Goal: Task Accomplishment & Management: Manage account settings

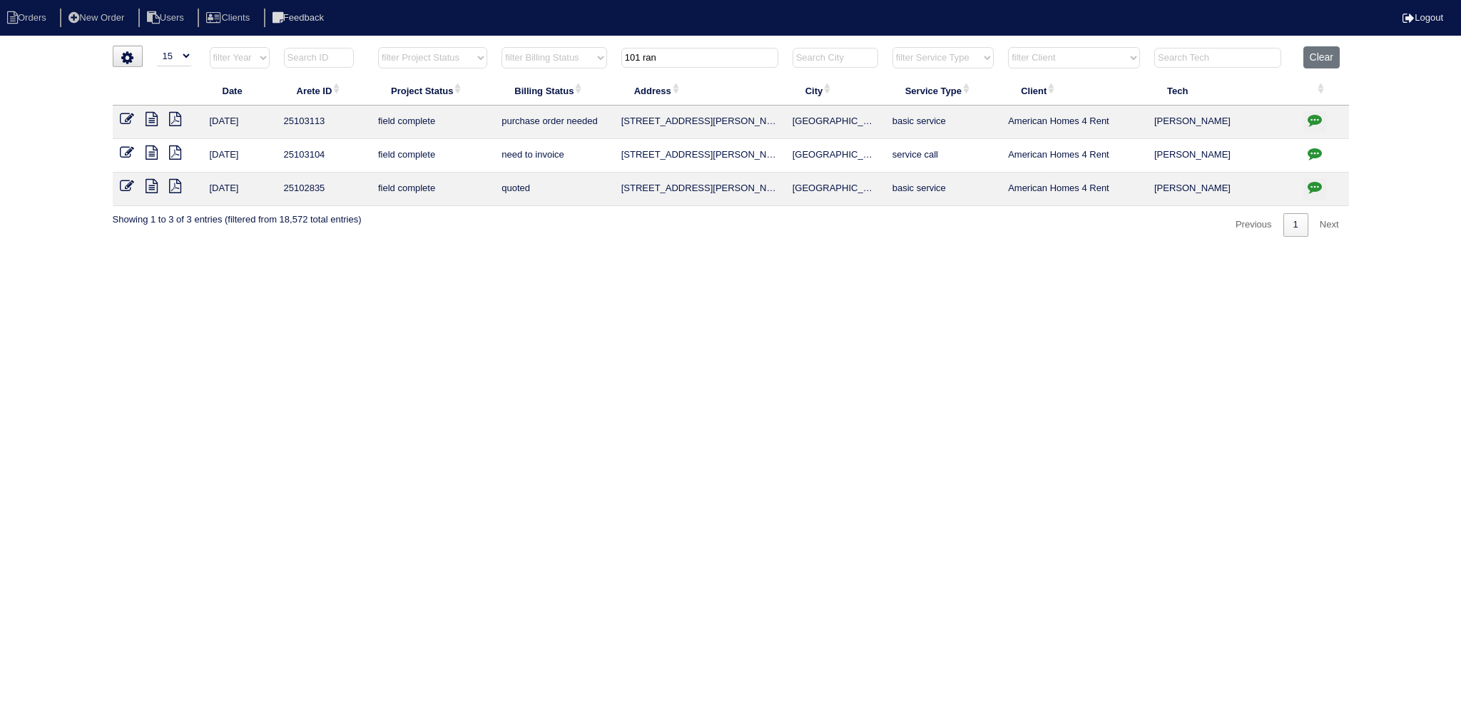
select select "15"
drag, startPoint x: 690, startPoint y: 51, endPoint x: 572, endPoint y: 51, distance: 118.5
click at [551, 46] on tr "filter Year -- Any Year -- 2025 2024 2023 2022 2021 2020 2019 filter Project St…" at bounding box center [731, 60] width 1237 height 29
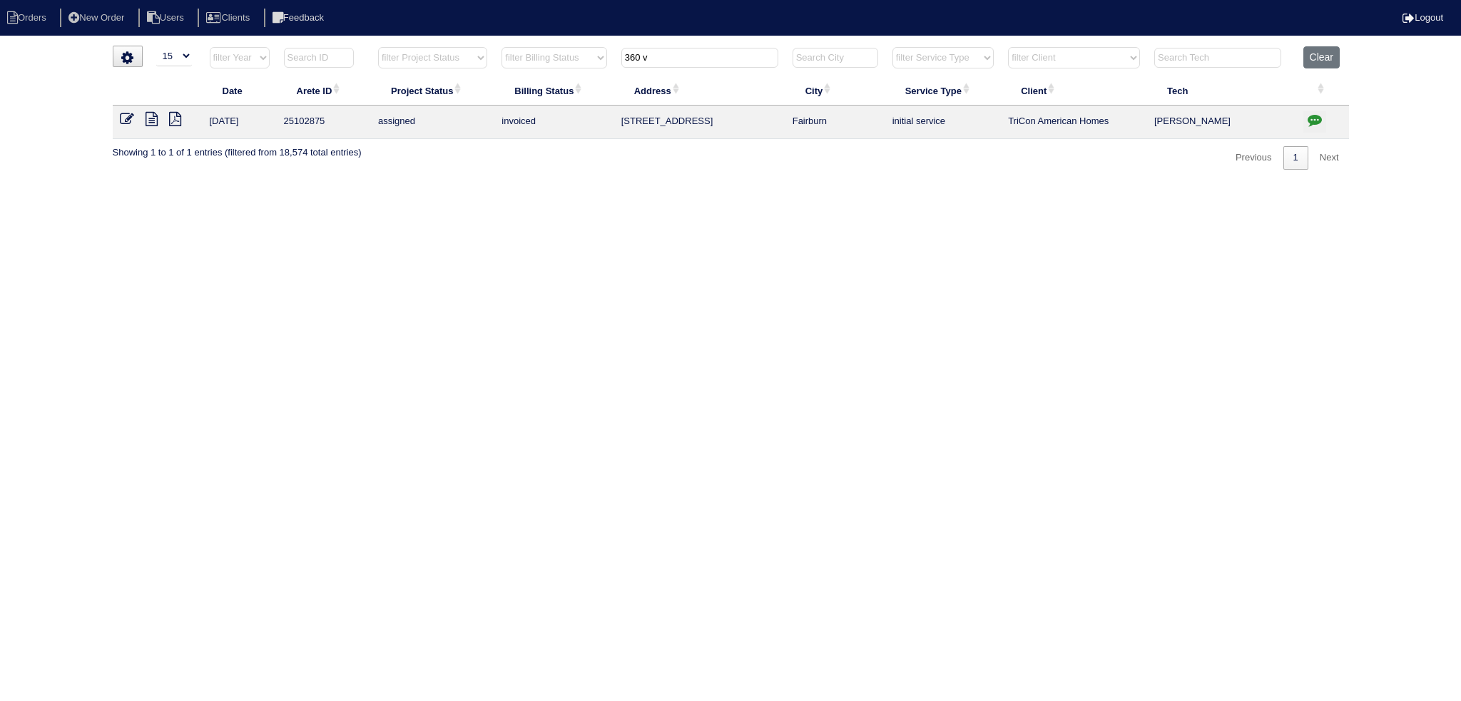
type input "360 v"
drag, startPoint x: 1299, startPoint y: 126, endPoint x: 1307, endPoint y: 126, distance: 7.9
click at [1299, 126] on td at bounding box center [1323, 123] width 53 height 34
click at [1309, 124] on icon "button" at bounding box center [1315, 120] width 14 height 14
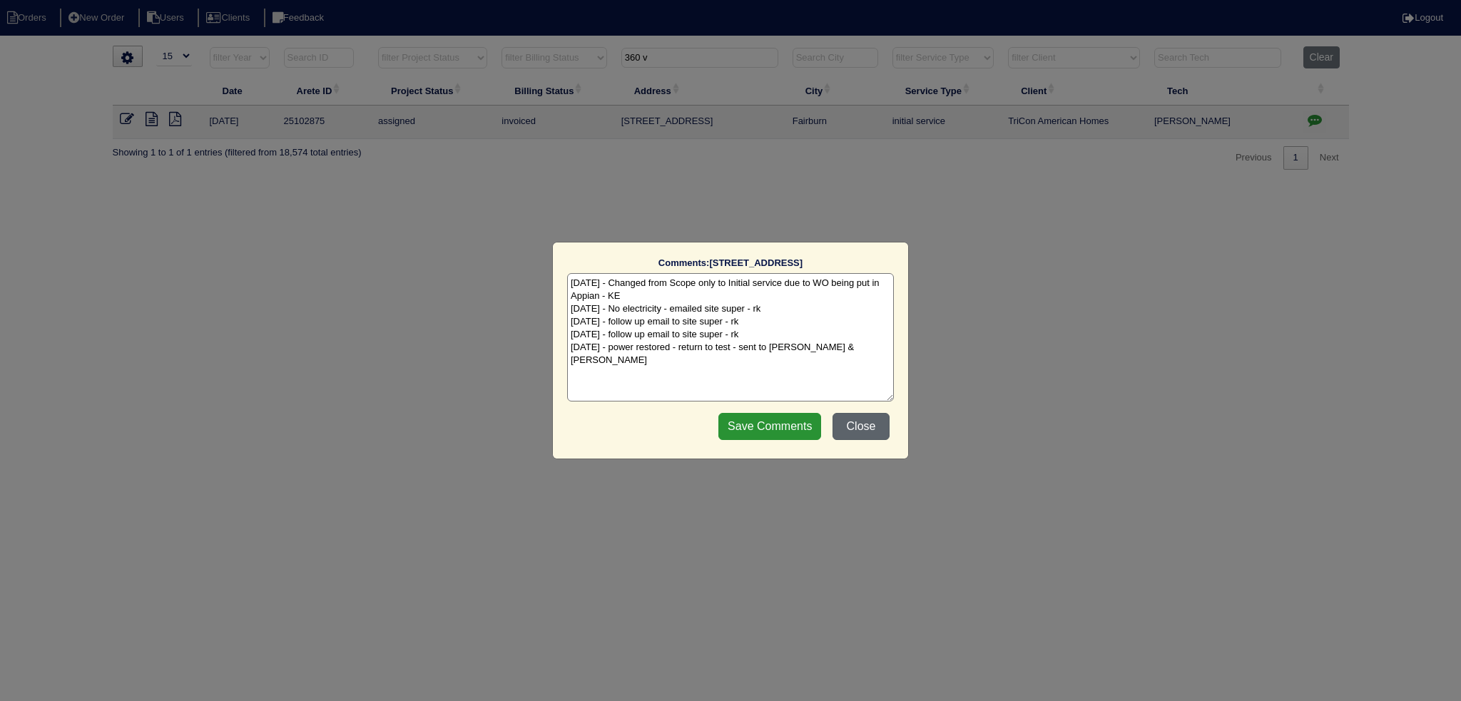
click at [876, 435] on button "Close" at bounding box center [861, 426] width 57 height 27
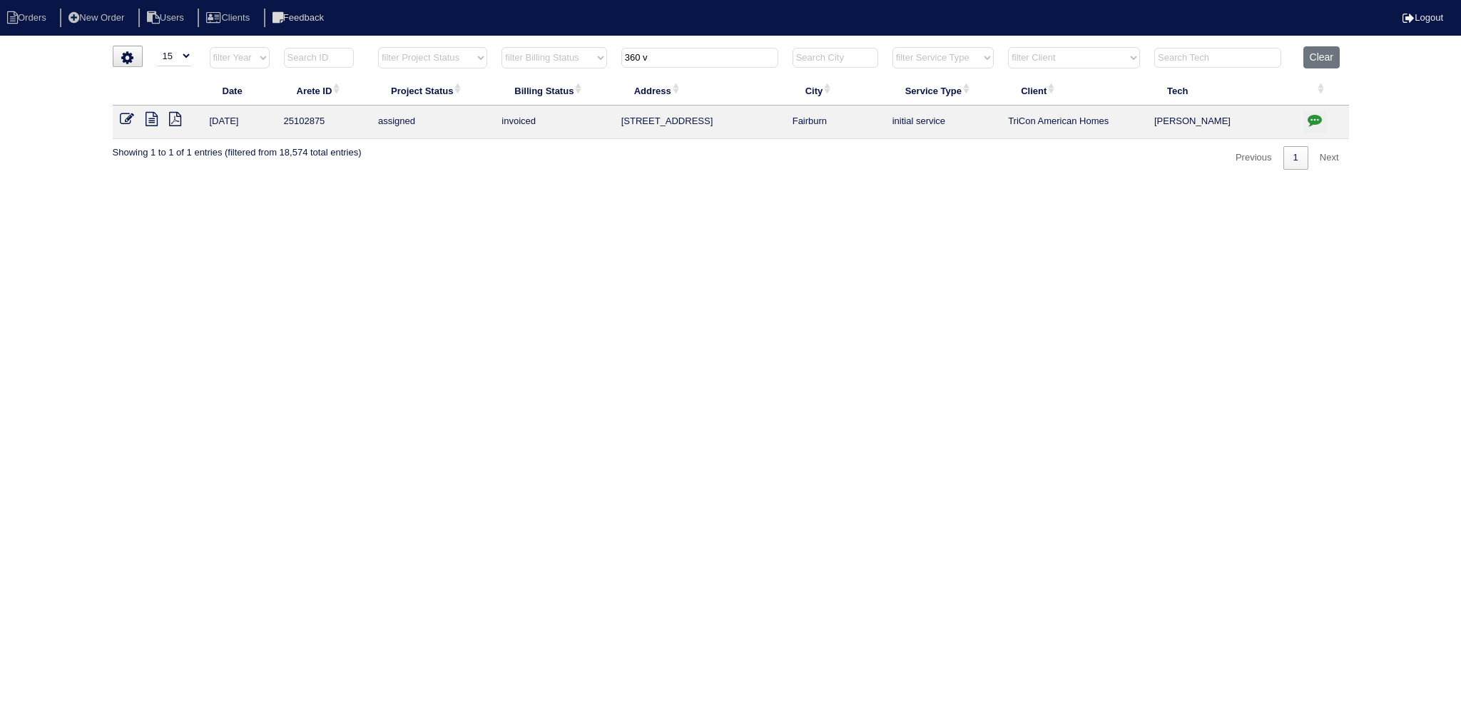
click at [143, 116] on link at bounding box center [133, 121] width 26 height 11
click at [154, 120] on icon at bounding box center [152, 119] width 12 height 14
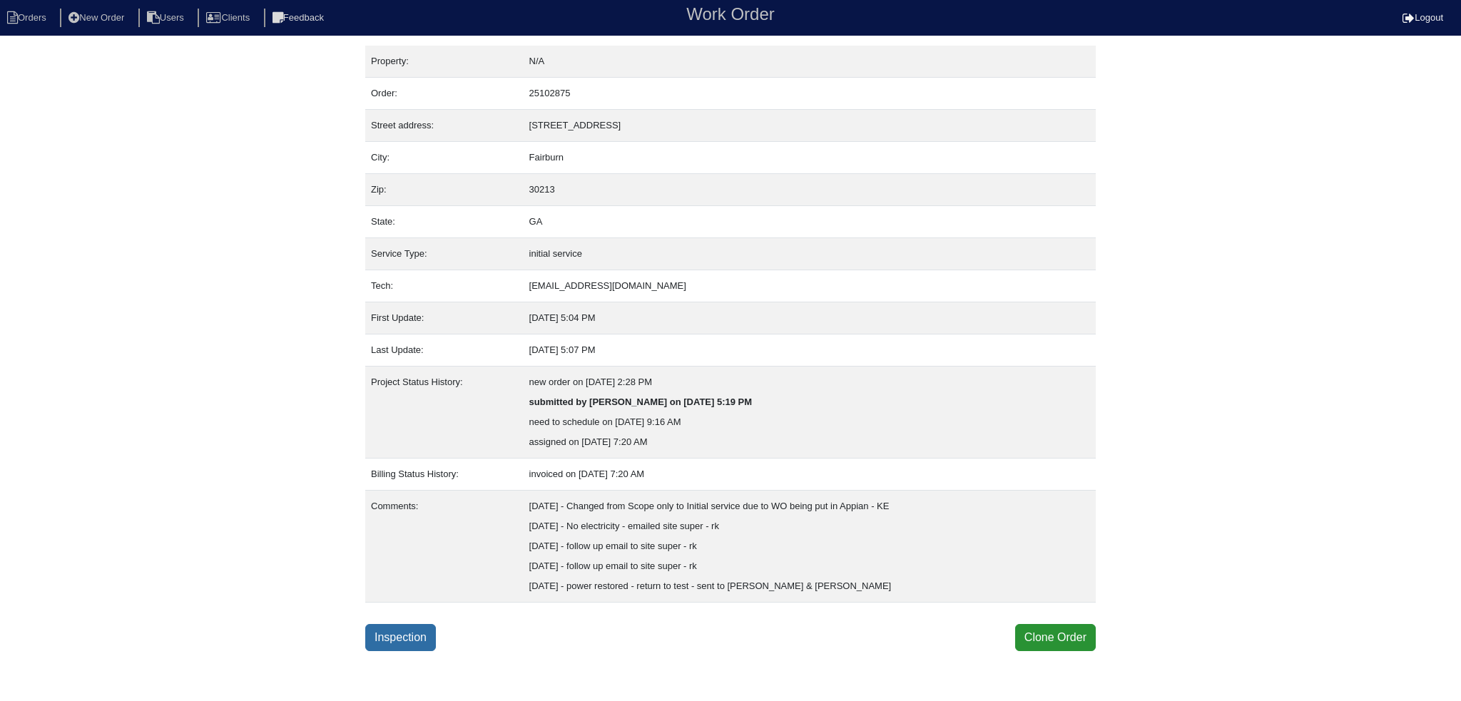
click at [382, 624] on link "Inspection" at bounding box center [400, 637] width 71 height 27
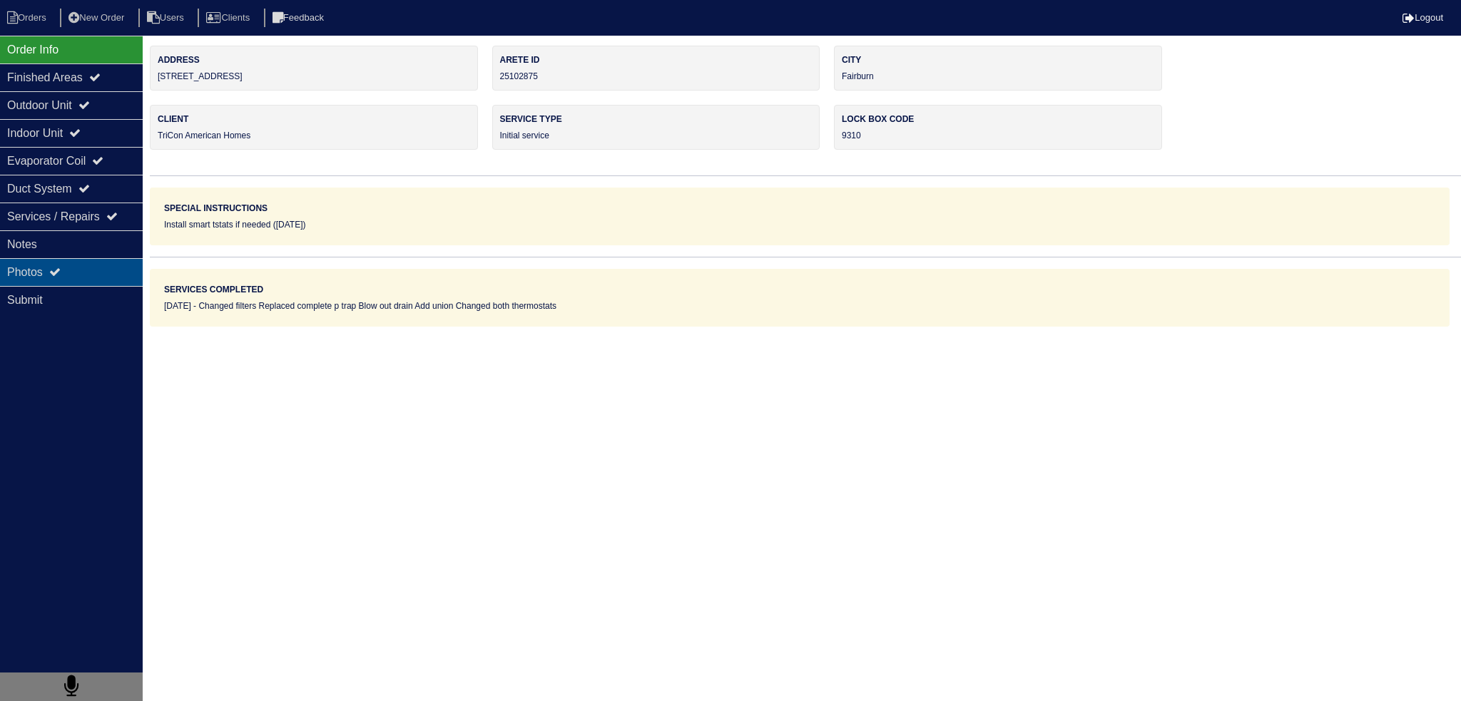
click at [131, 267] on div "Photos" at bounding box center [71, 272] width 143 height 28
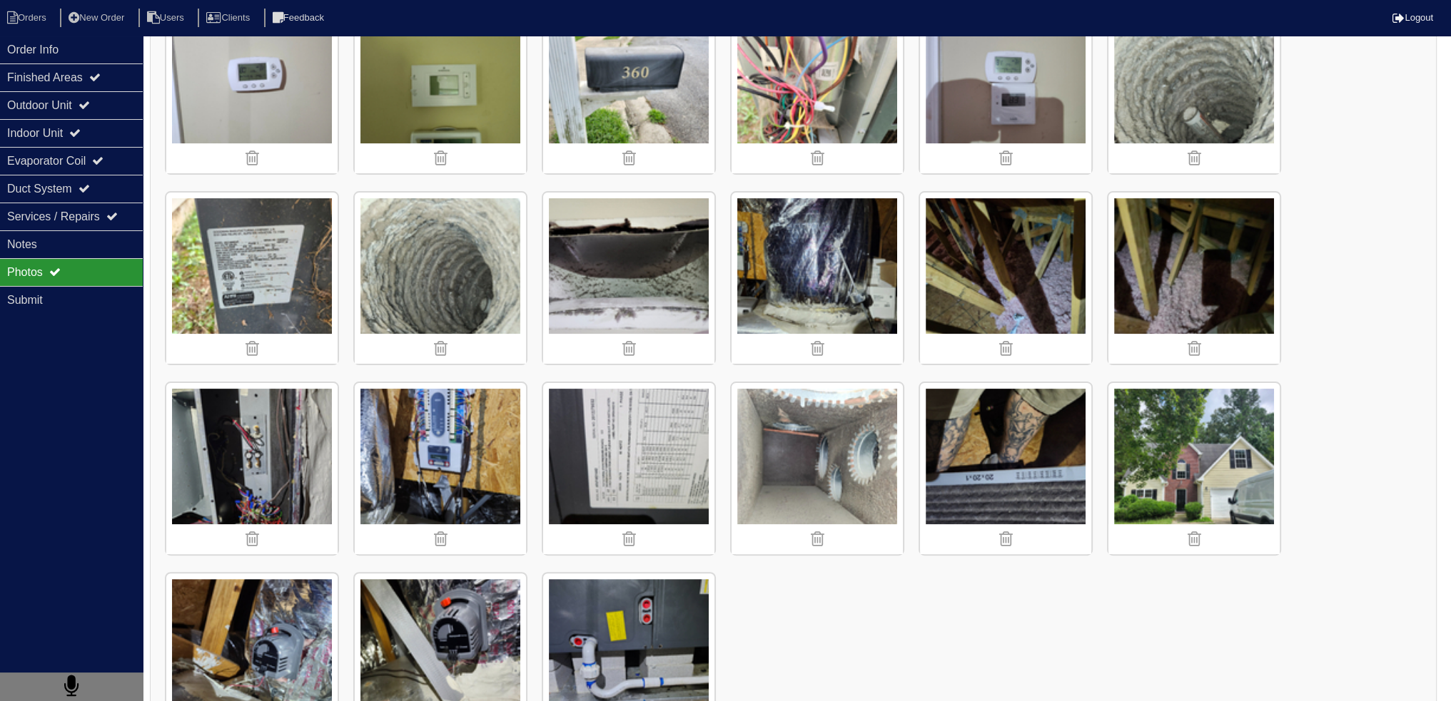
scroll to position [499, 0]
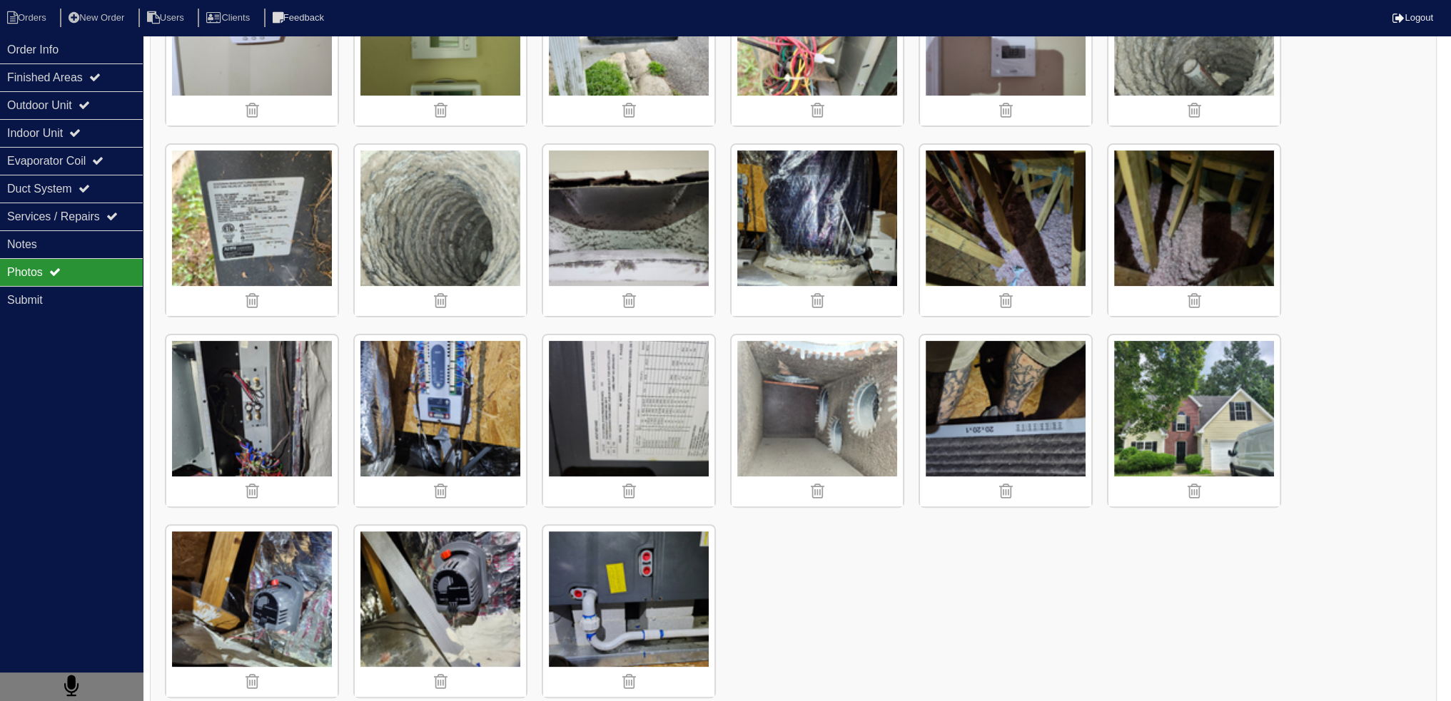
click at [1188, 403] on img at bounding box center [1193, 420] width 171 height 171
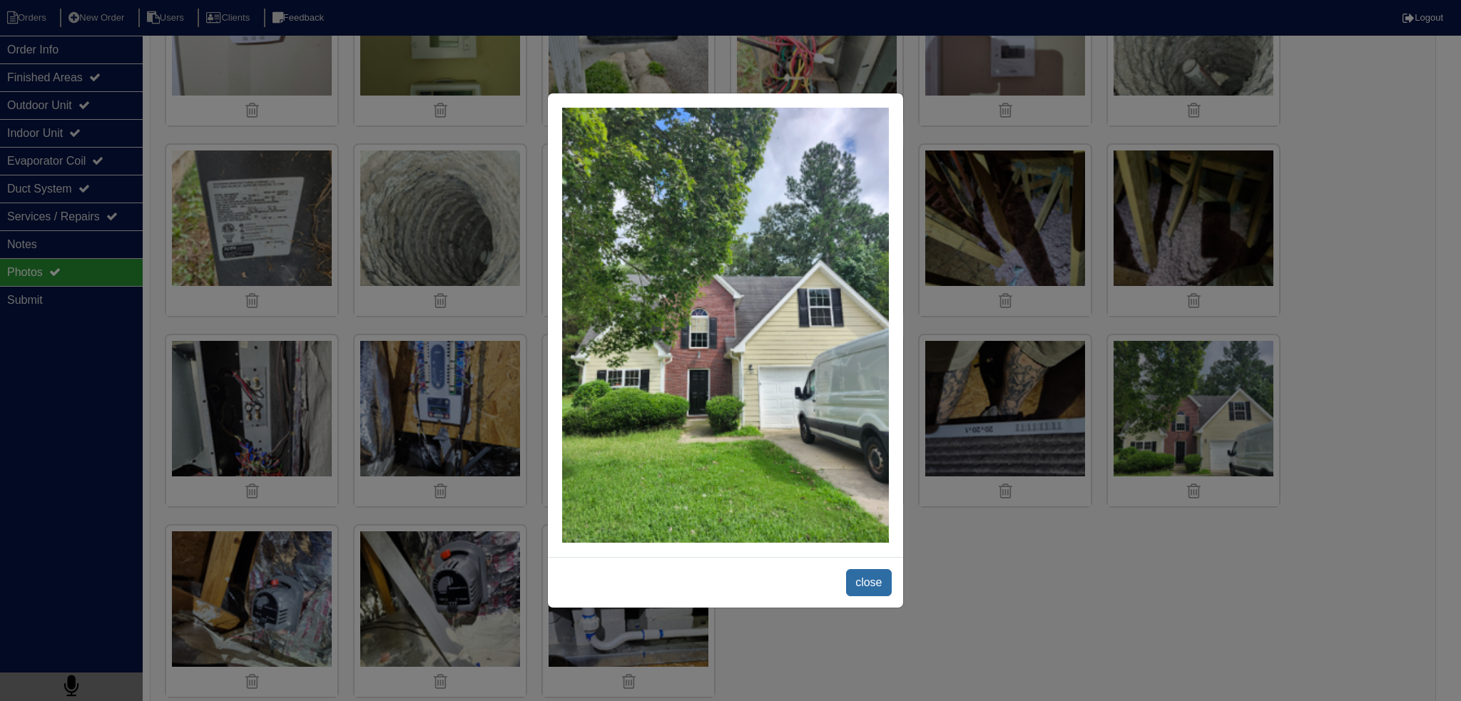
click at [868, 579] on span "close" at bounding box center [868, 582] width 45 height 27
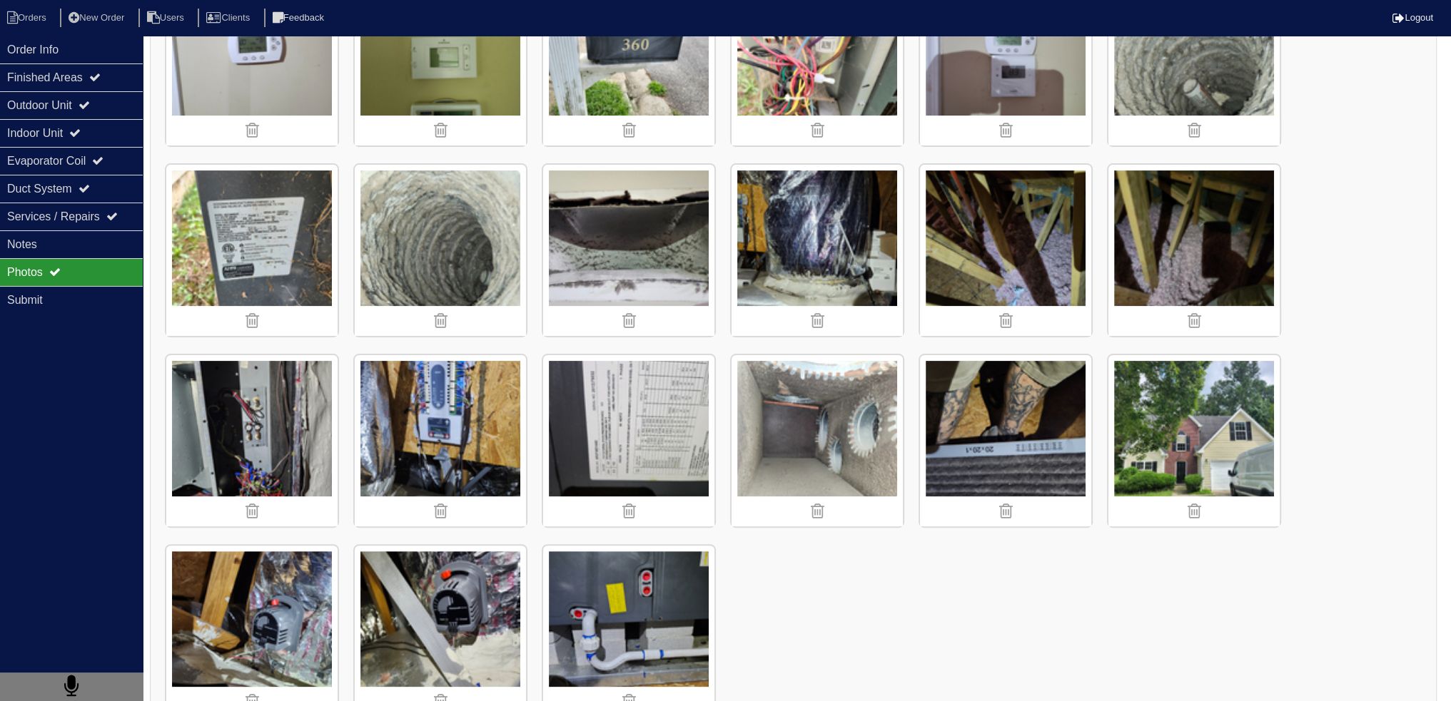
scroll to position [522, 0]
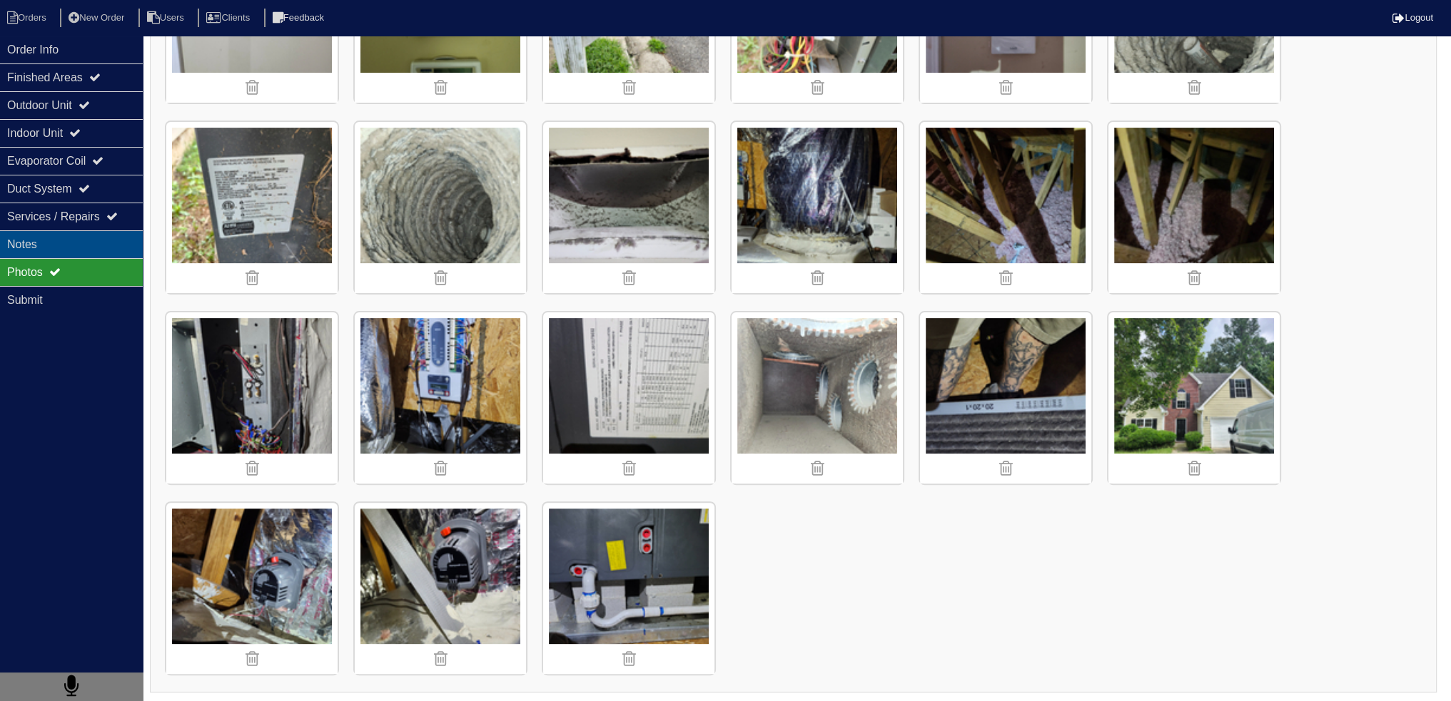
click at [93, 254] on div "Notes" at bounding box center [71, 244] width 143 height 28
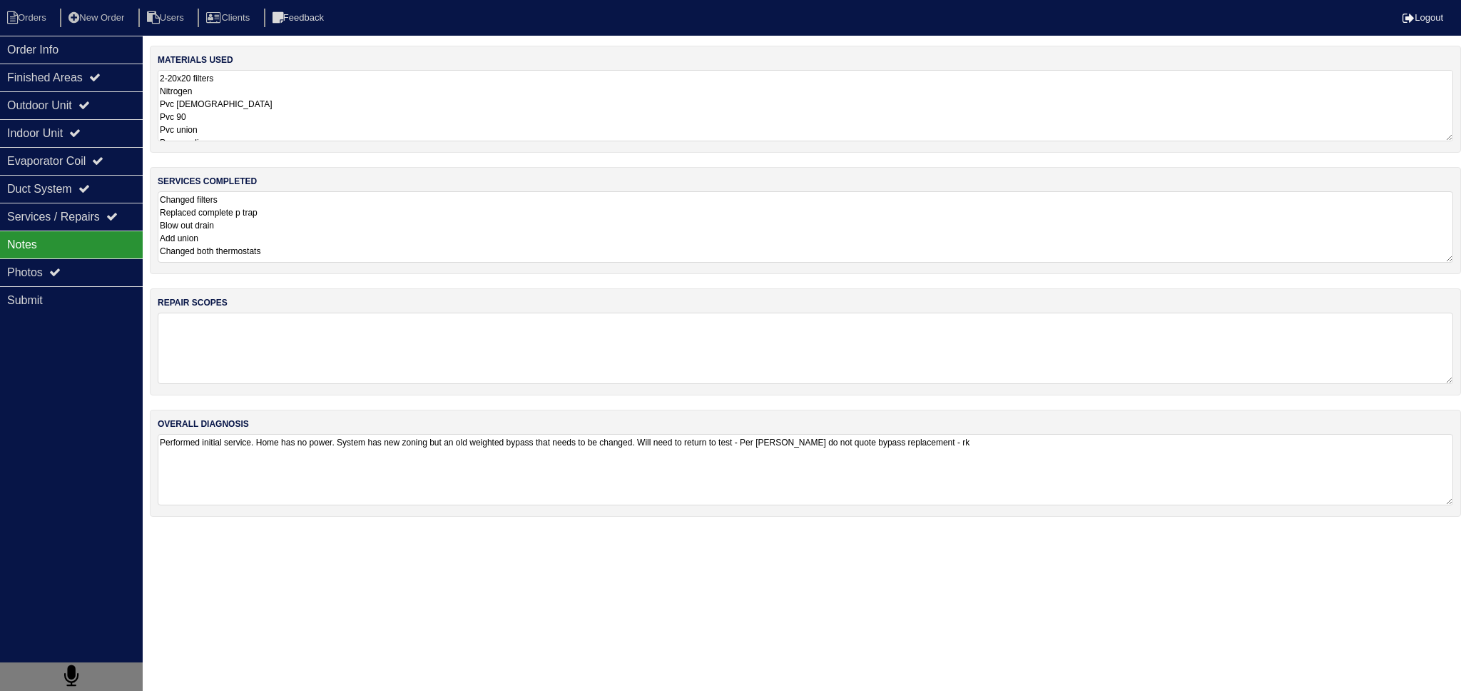
click at [326, 226] on textarea "Changed filters Replaced complete p trap Blow out drain Add union Changed both …" at bounding box center [806, 226] width 1296 height 71
click at [71, 262] on div "Photos" at bounding box center [71, 272] width 143 height 28
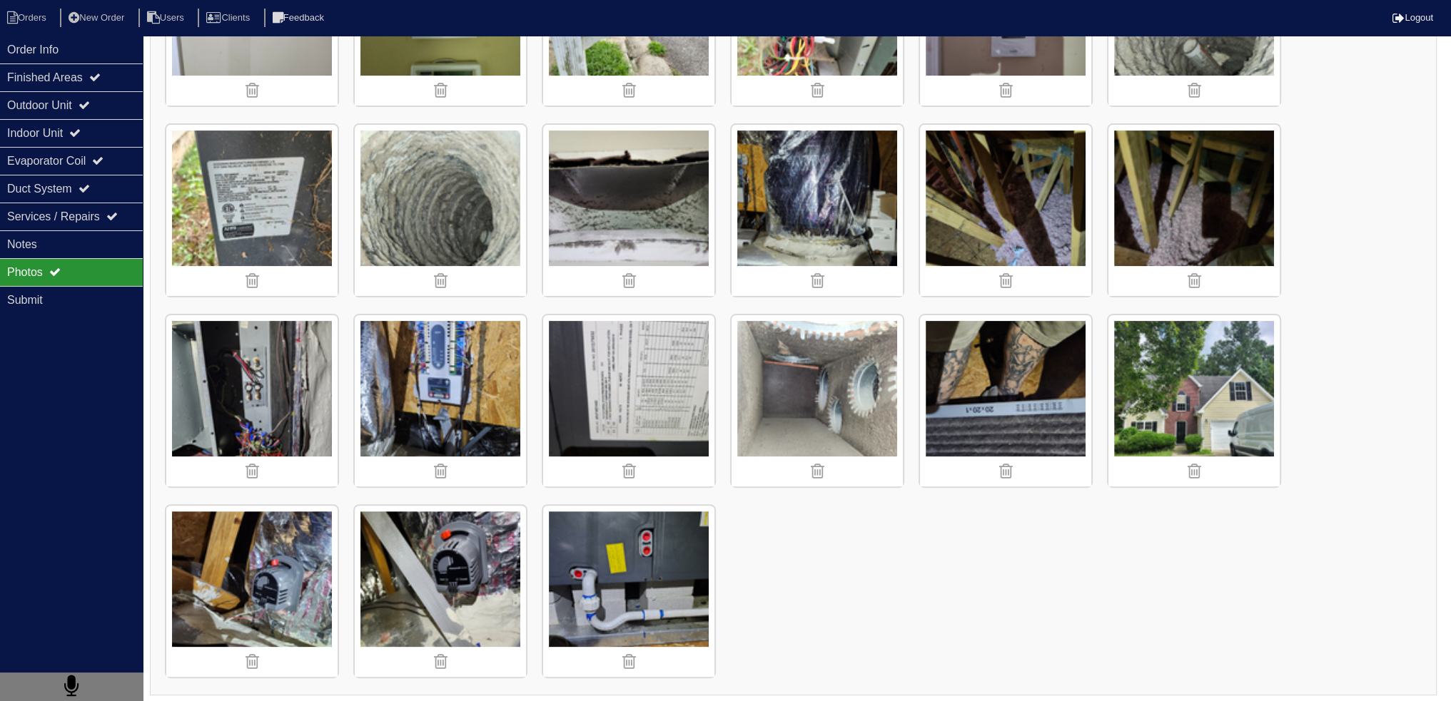
scroll to position [522, 0]
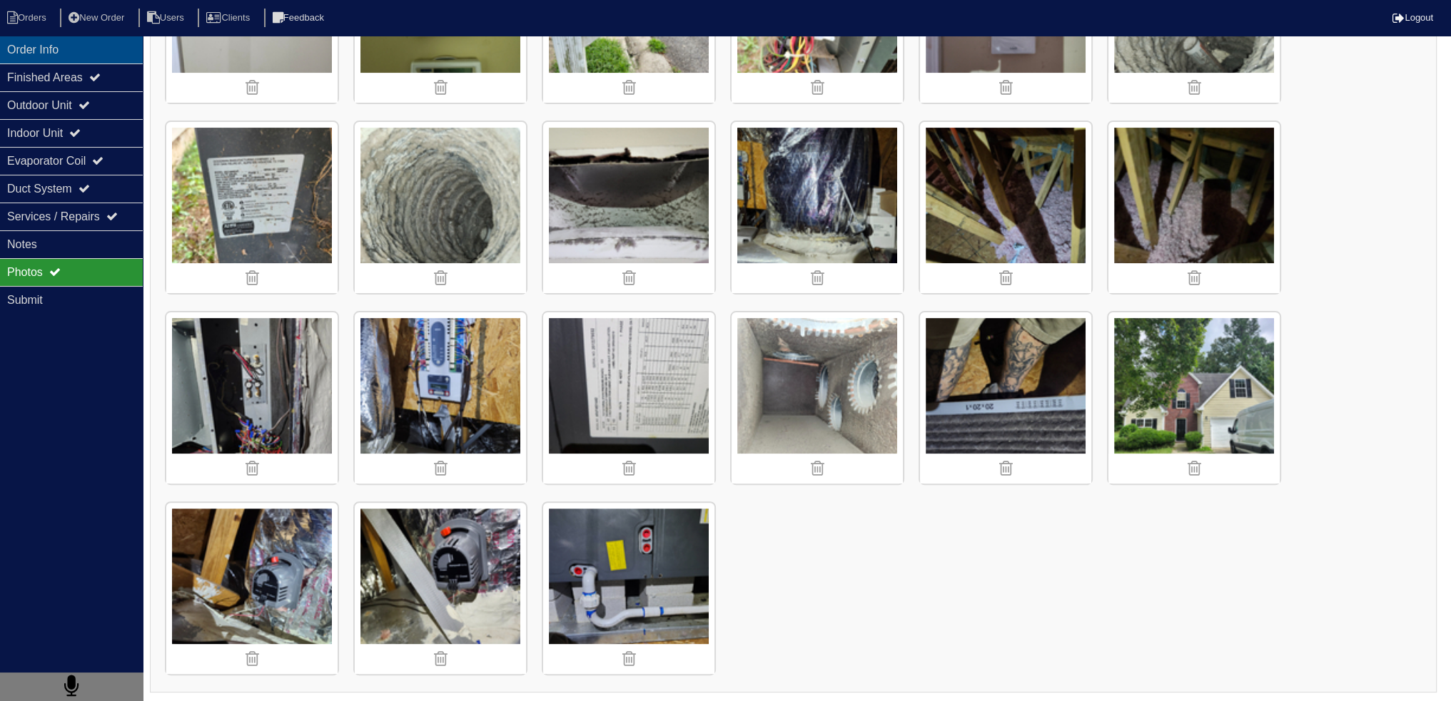
click at [40, 51] on div "Order Info" at bounding box center [71, 50] width 143 height 28
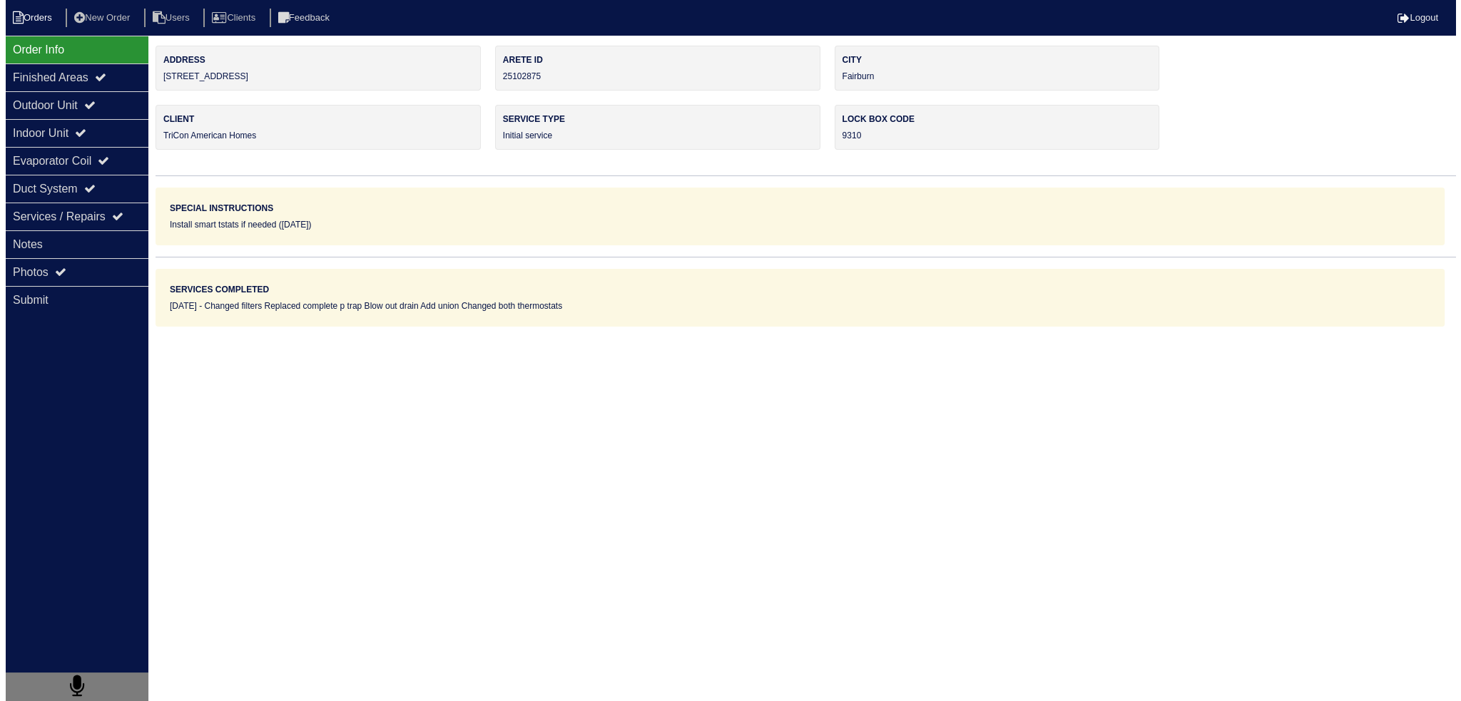
scroll to position [0, 0]
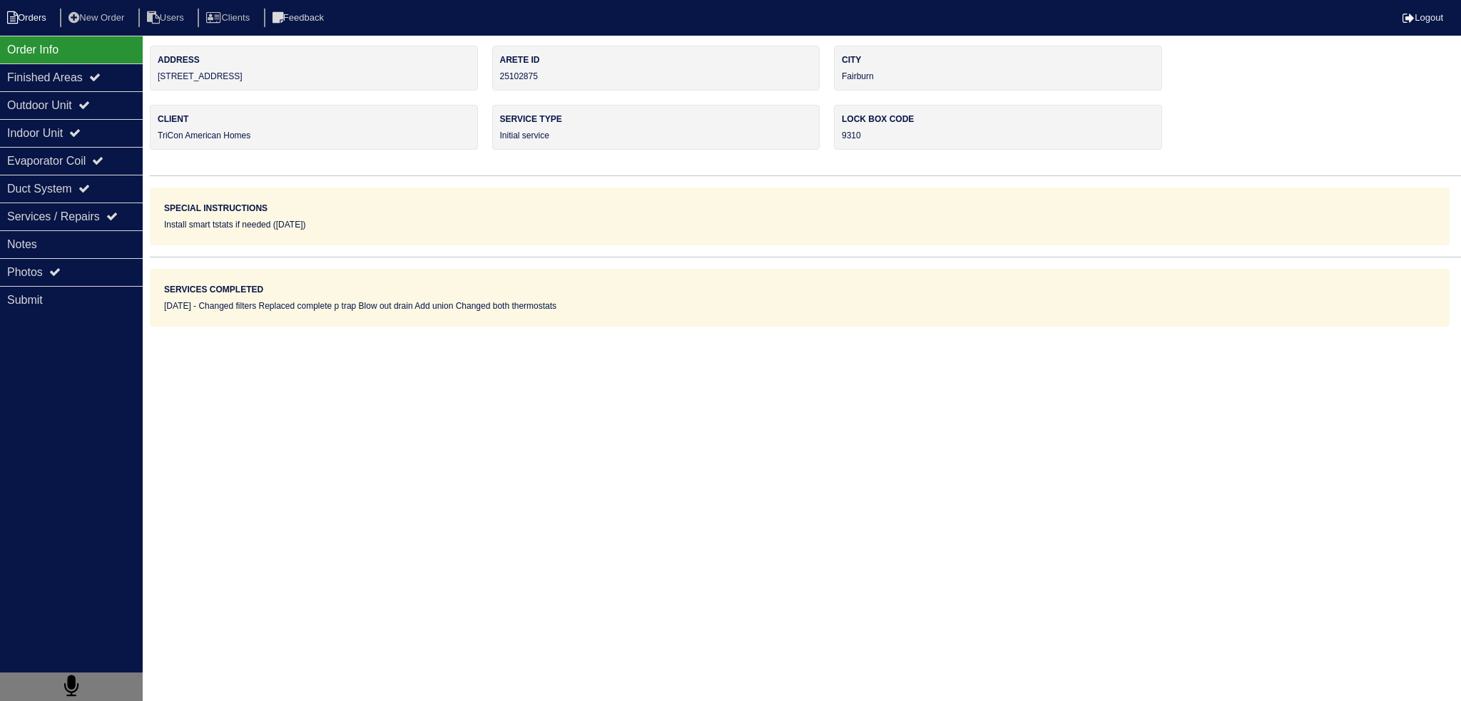
click at [40, 14] on li "Orders" at bounding box center [29, 18] width 58 height 19
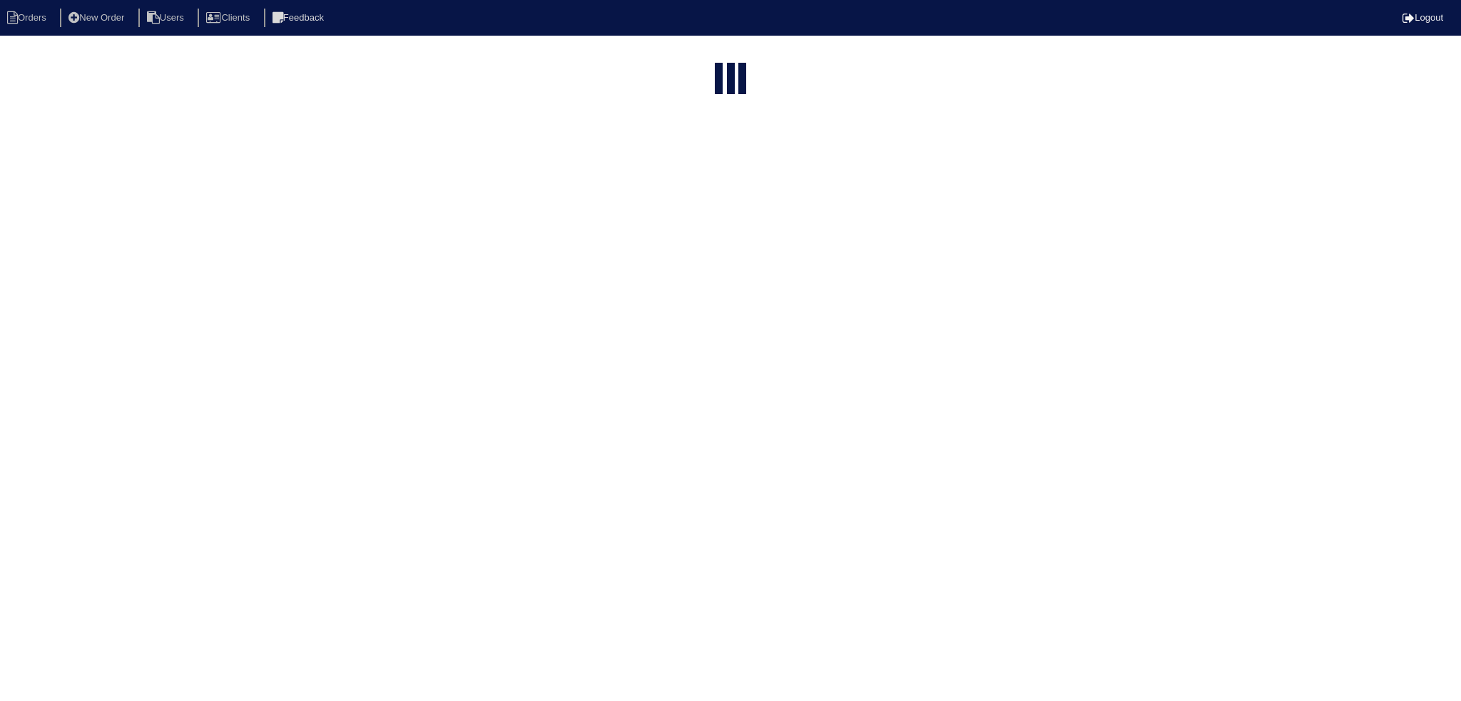
select select "15"
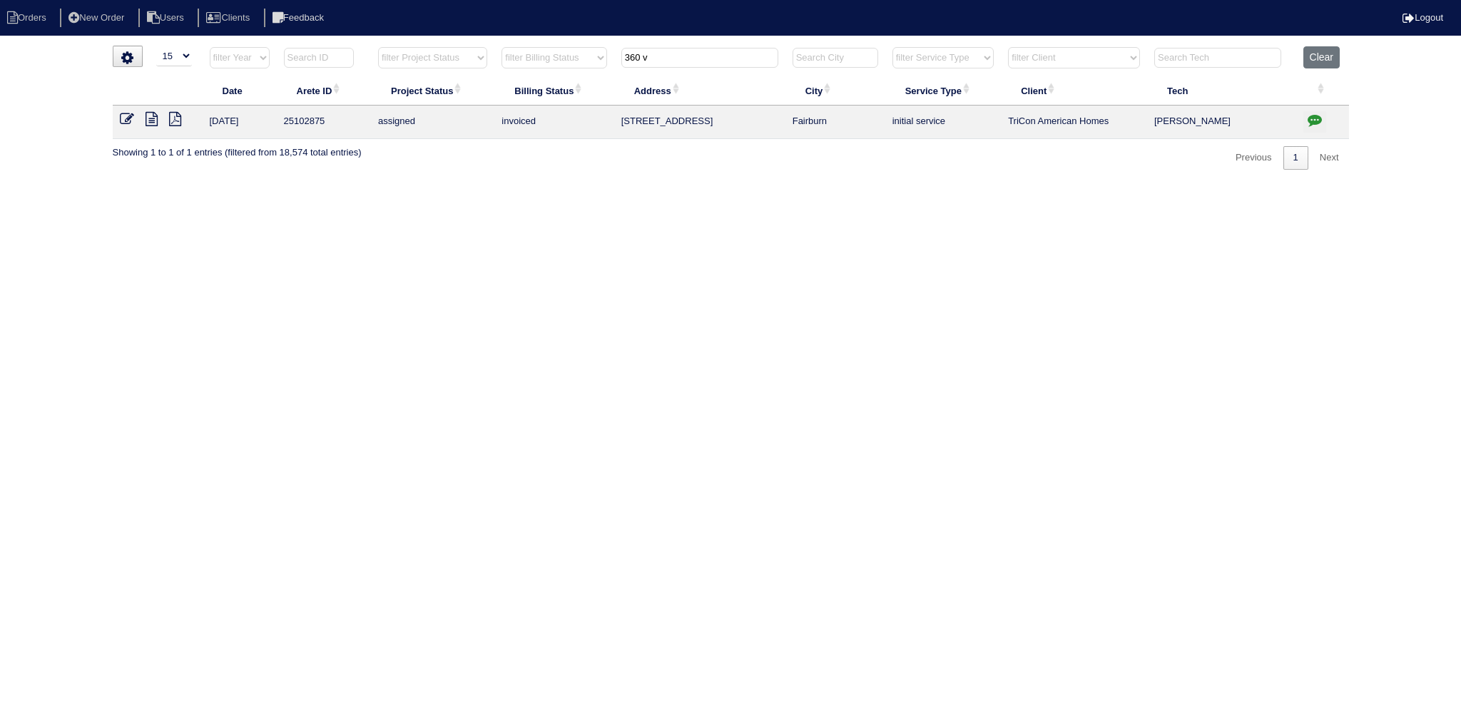
click at [701, 59] on input "360 v" at bounding box center [700, 58] width 157 height 20
click at [700, 59] on input "text" at bounding box center [700, 58] width 157 height 20
type input "a"
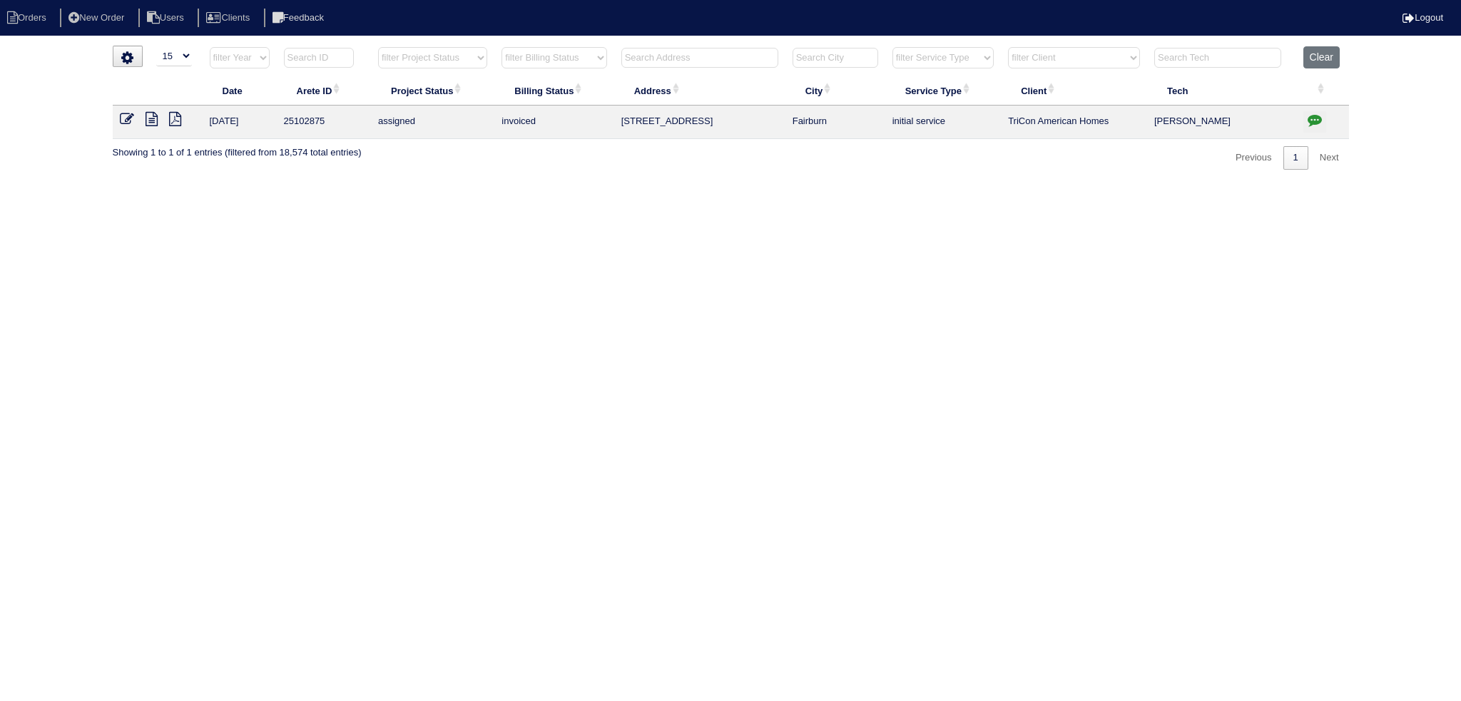
click at [715, 56] on input "text" at bounding box center [700, 58] width 157 height 20
type input "a"
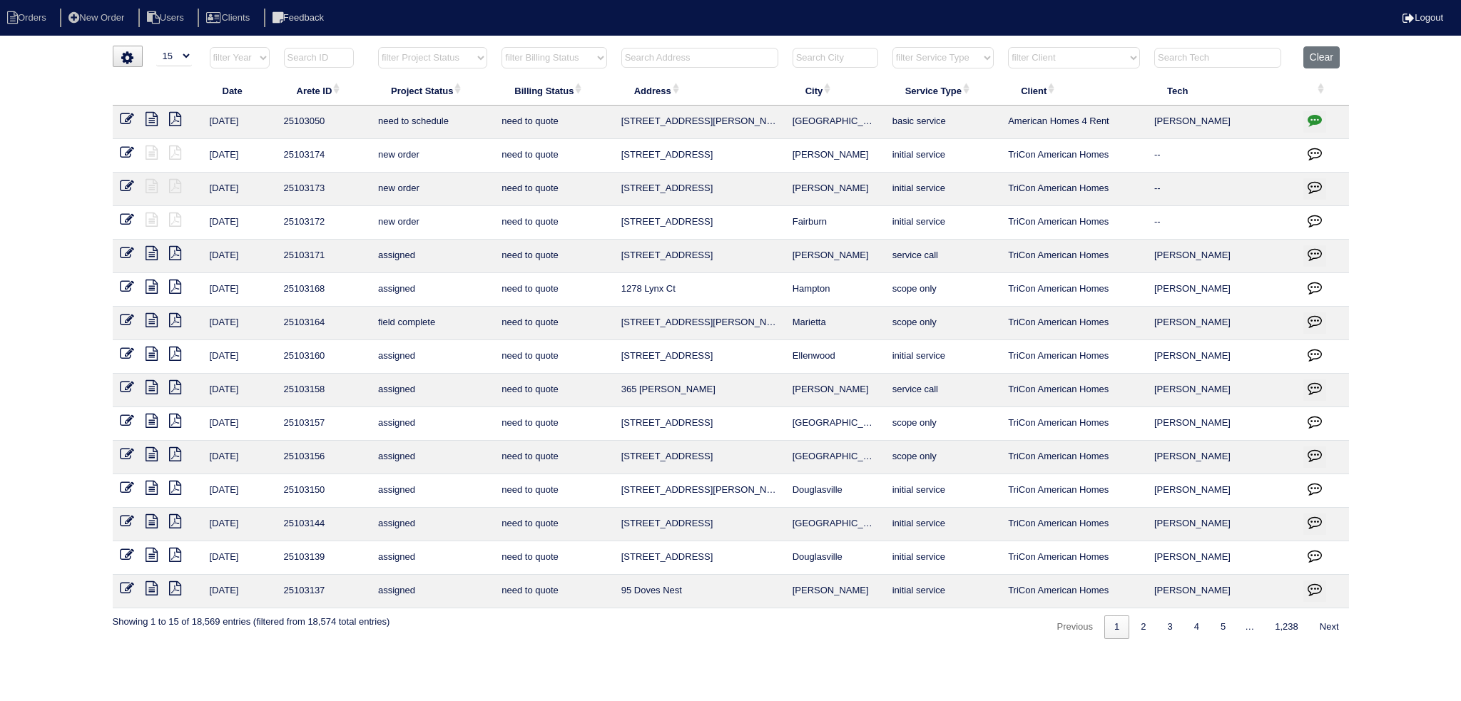
drag, startPoint x: 715, startPoint y: 56, endPoint x: 722, endPoint y: 61, distance: 8.7
click at [719, 59] on input "text" at bounding box center [700, 58] width 157 height 20
click at [722, 61] on input "text" at bounding box center [700, 58] width 157 height 20
click at [722, 60] on input "text" at bounding box center [700, 58] width 157 height 20
